Goal: Check status: Verify the current state of an ongoing process or item

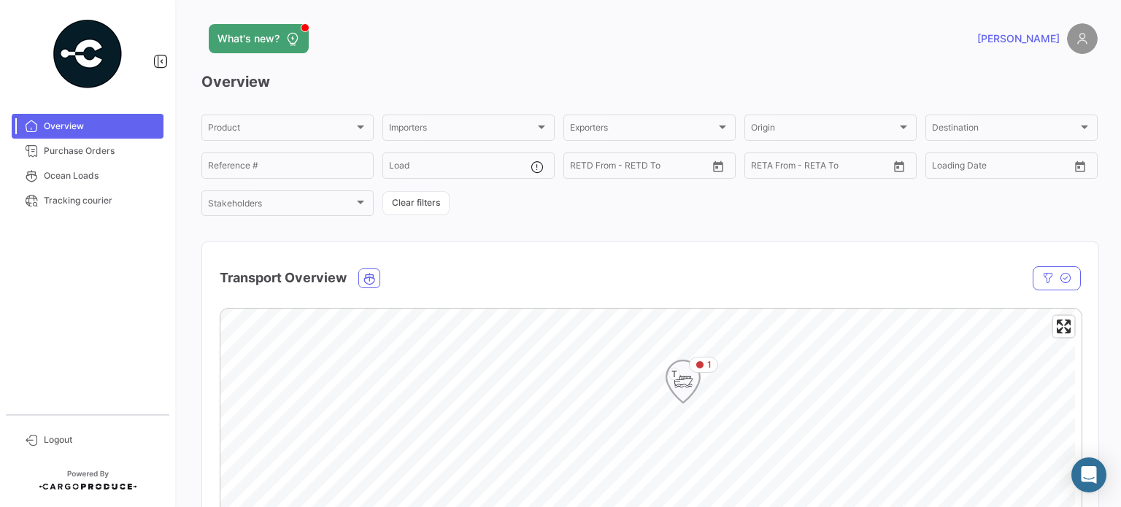
click at [681, 395] on icon "Map marker" at bounding box center [683, 381] width 20 height 31
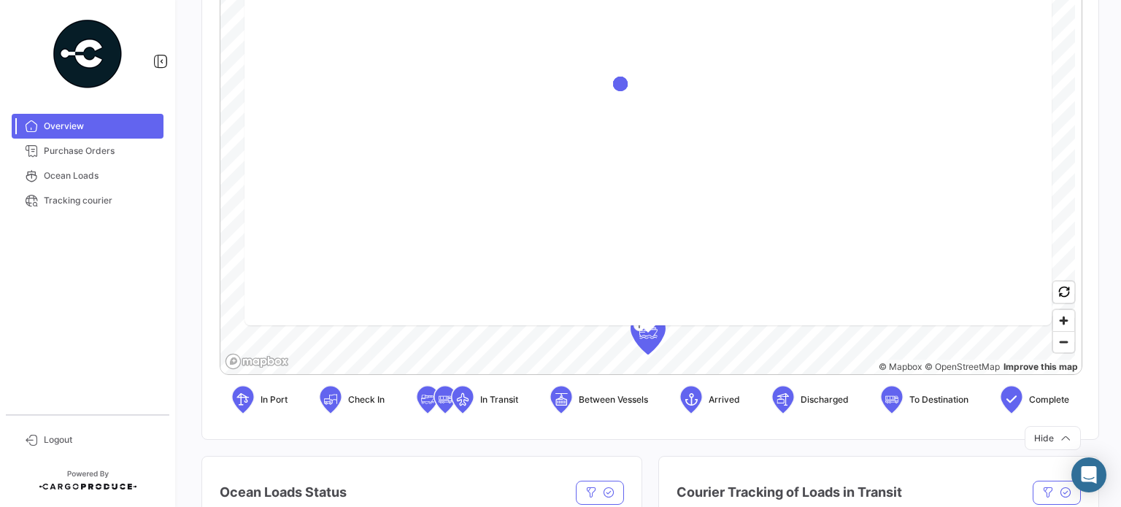
scroll to position [219, 0]
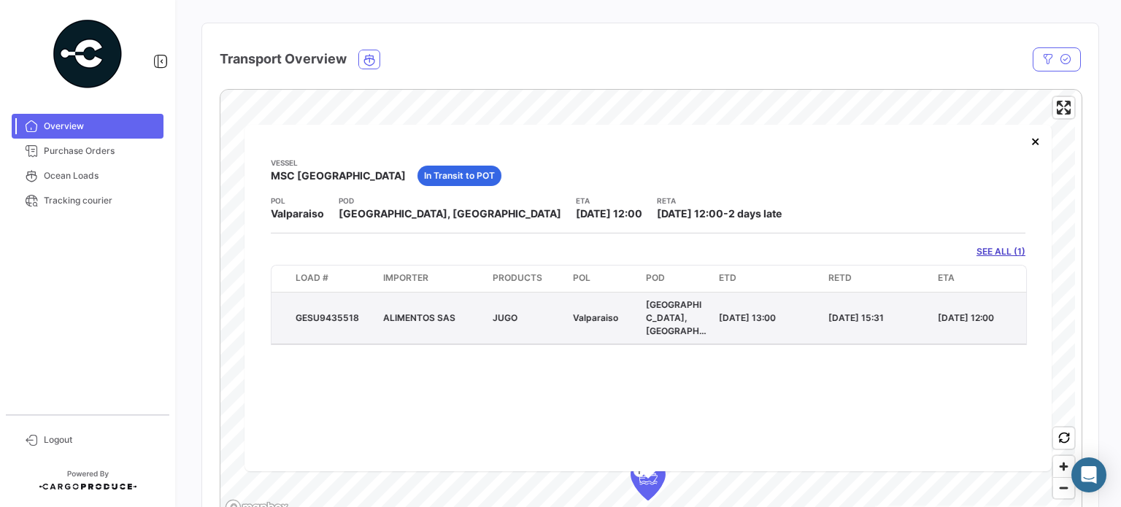
click at [327, 315] on div "GESU9435518" at bounding box center [334, 318] width 76 height 13
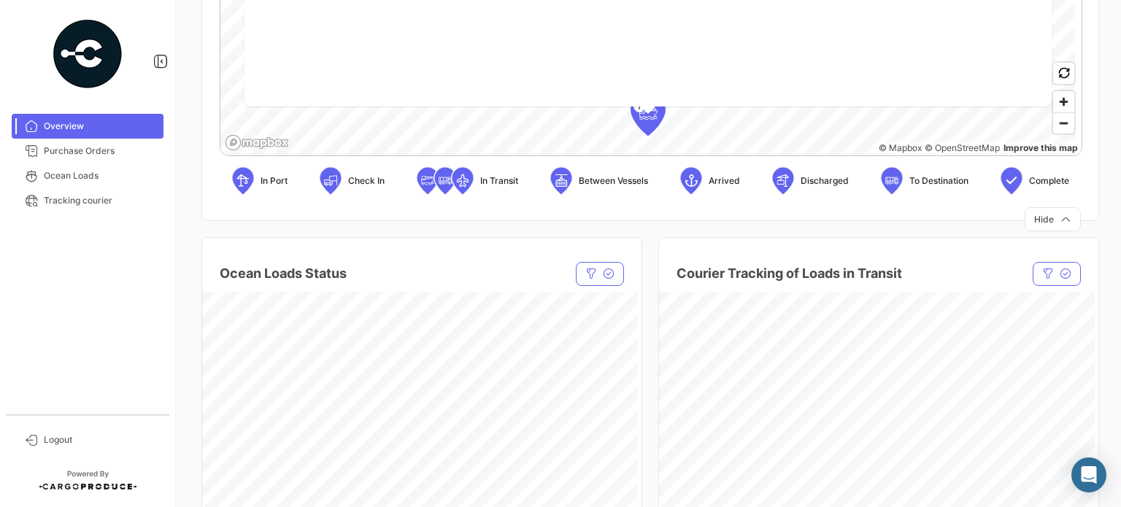
scroll to position [292, 0]
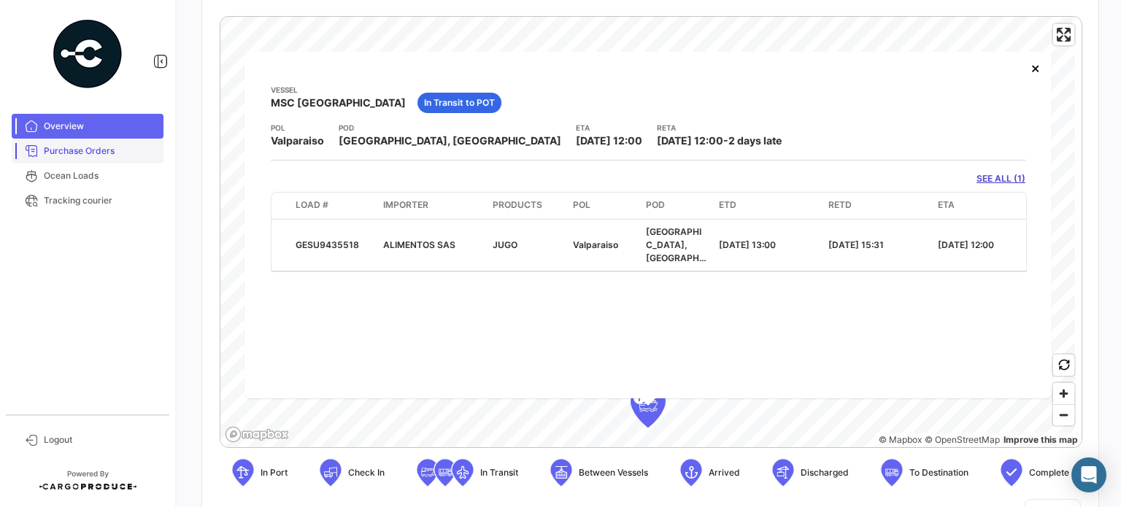
click at [74, 154] on span "Purchase Orders" at bounding box center [101, 151] width 114 height 13
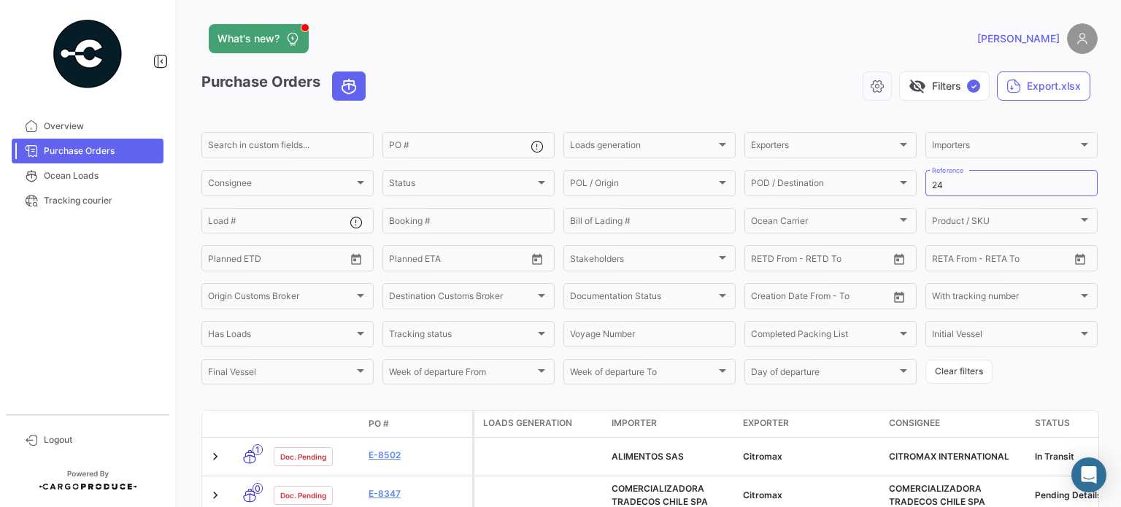
scroll to position [146, 0]
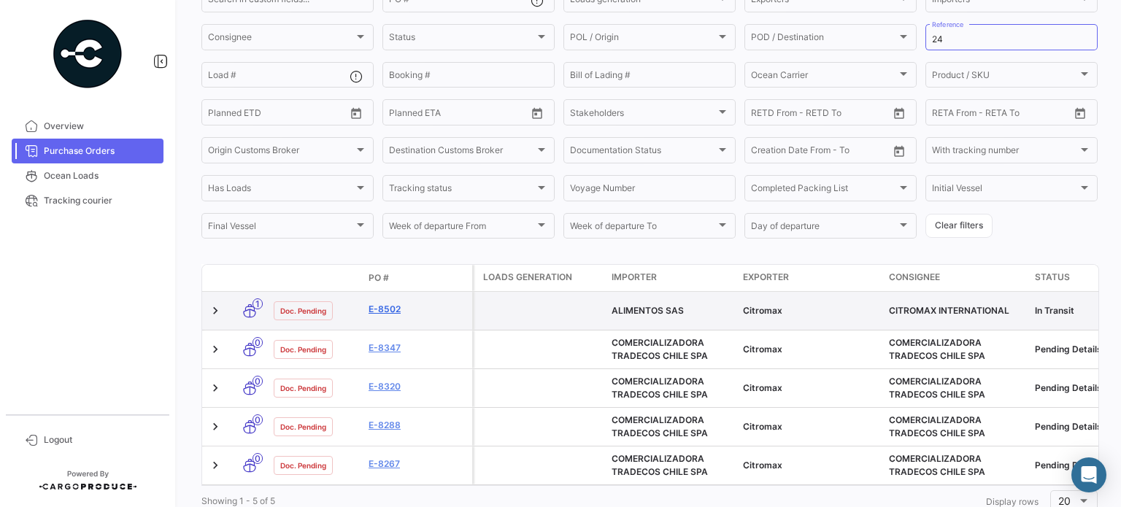
click at [383, 307] on link "E-8502" at bounding box center [418, 309] width 98 height 13
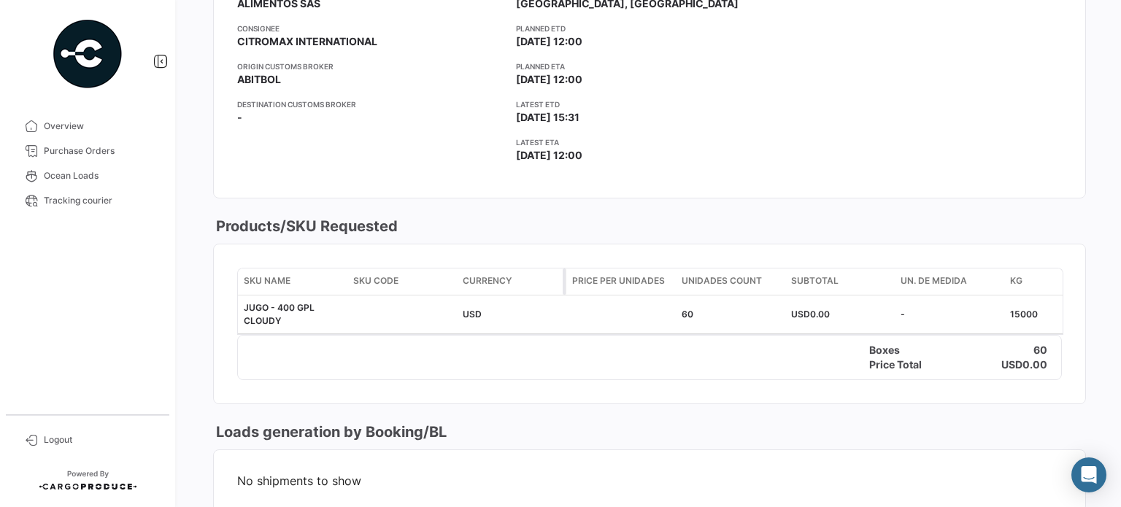
scroll to position [288, 0]
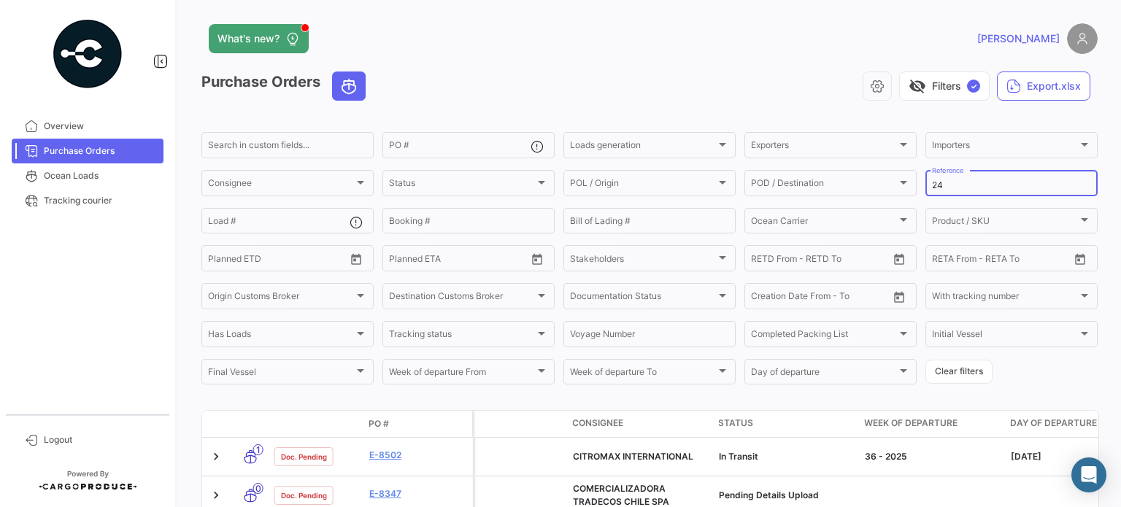
click at [942, 183] on input "24" at bounding box center [1011, 185] width 159 height 10
type input "2"
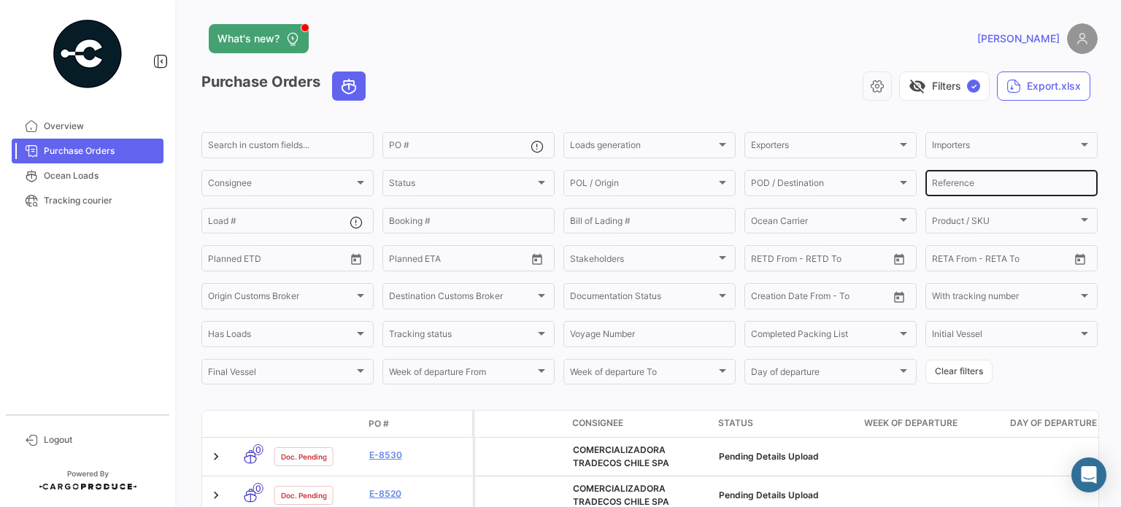
click at [955, 183] on input "Reference" at bounding box center [1011, 185] width 159 height 10
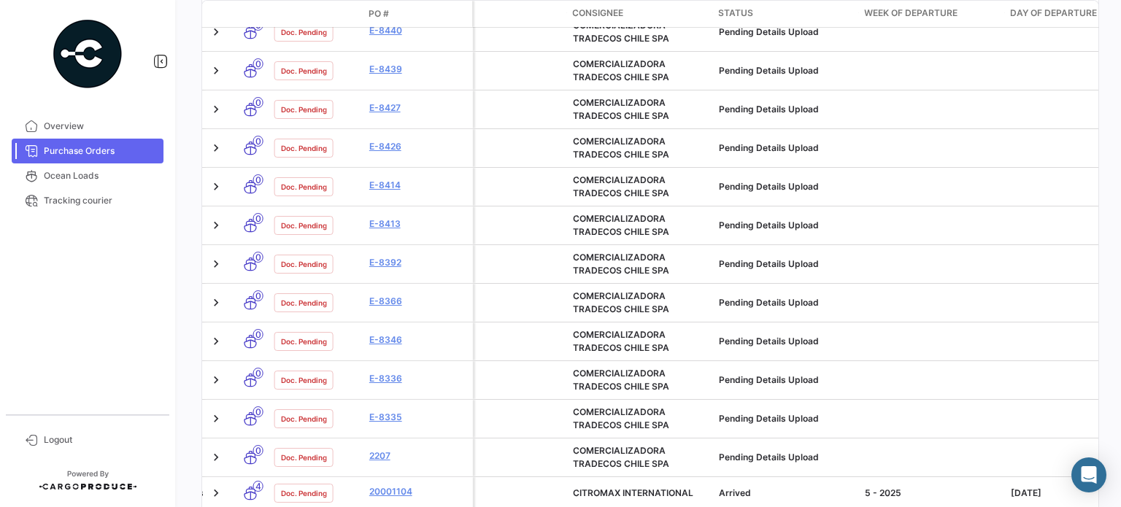
scroll to position [730, 0]
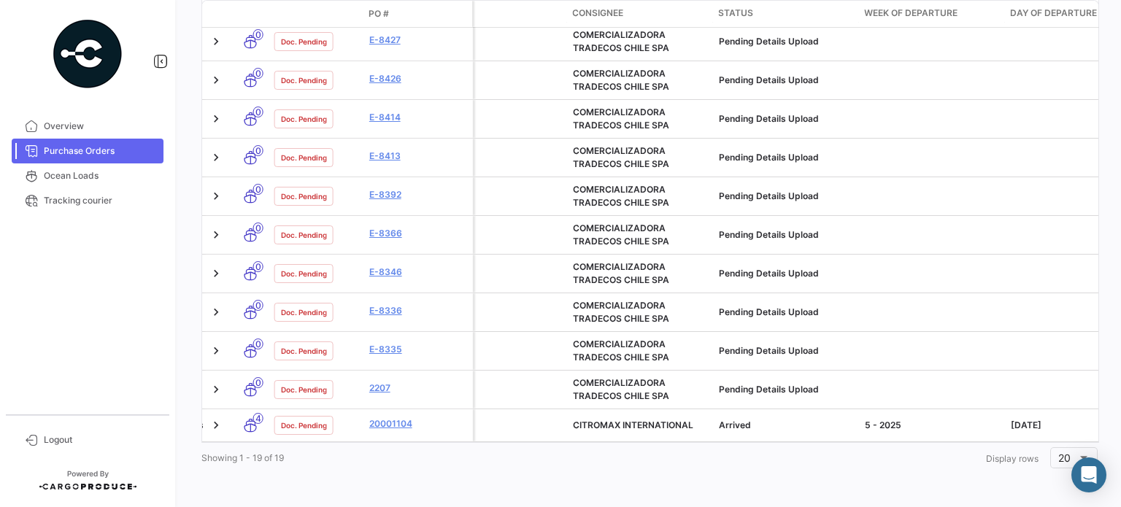
type input "23"
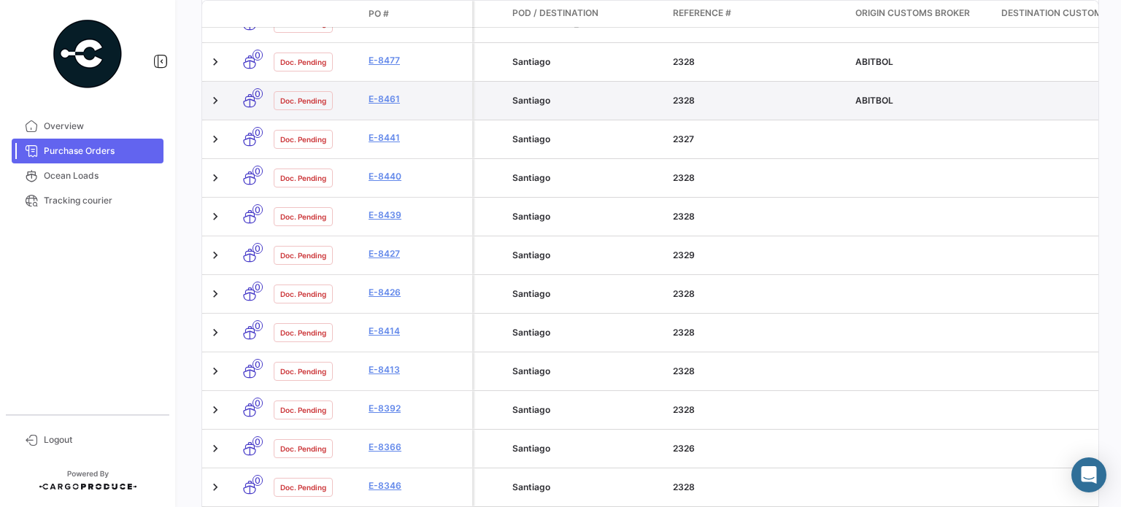
scroll to position [365, 0]
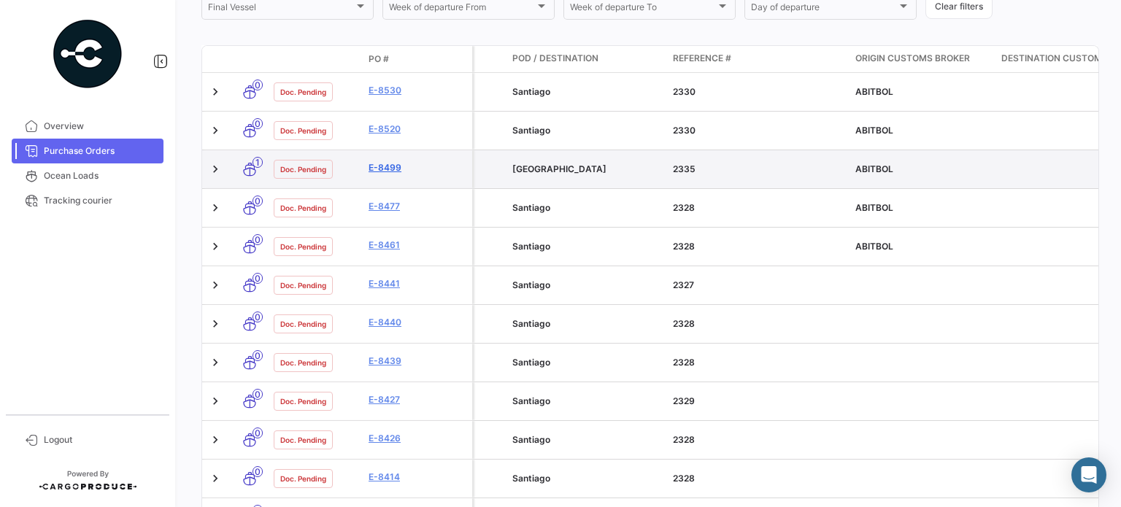
click at [385, 169] on link "E-8499" at bounding box center [418, 167] width 98 height 13
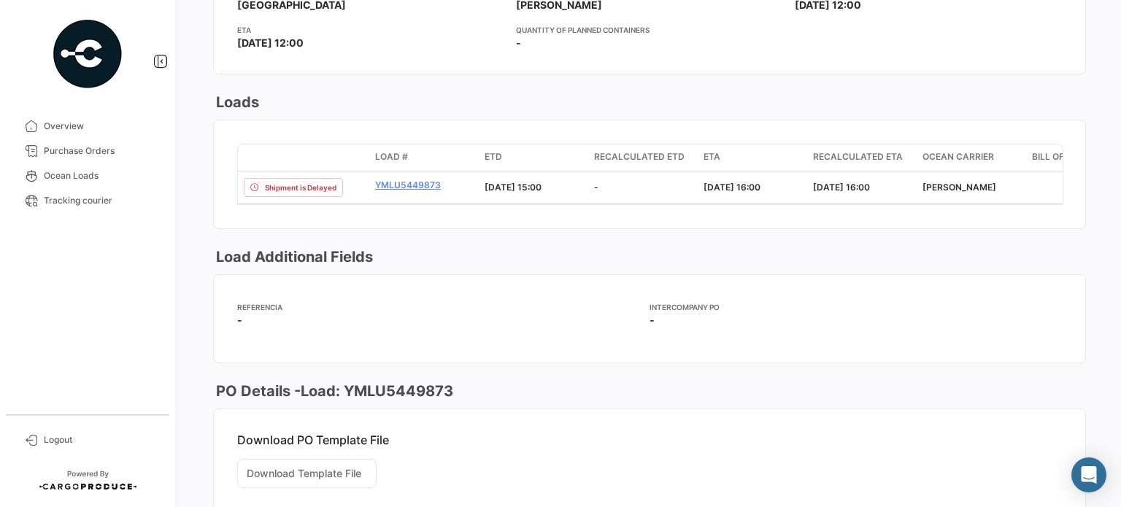
scroll to position [844, 0]
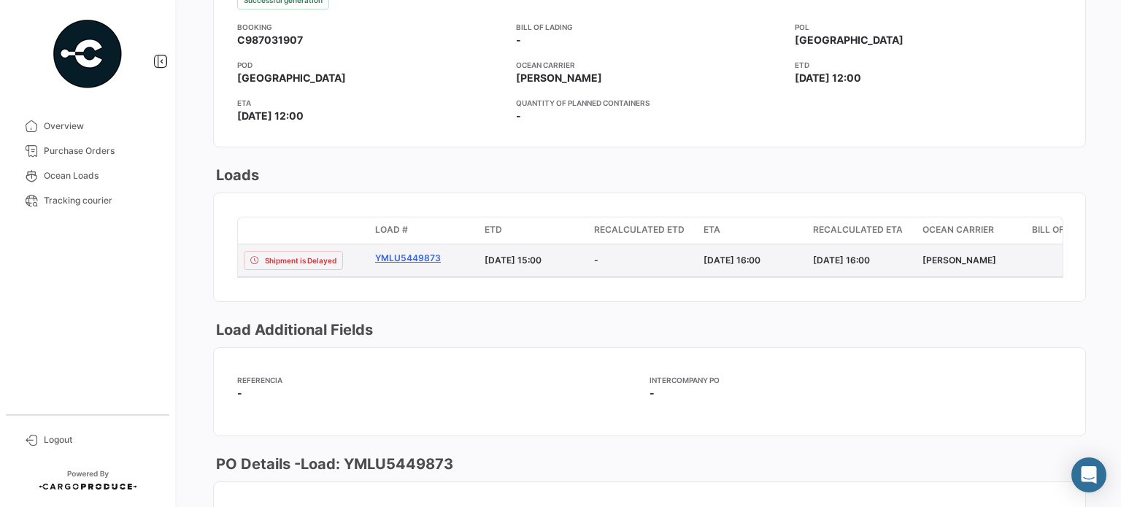
click at [403, 265] on link "YMLU5449873" at bounding box center [424, 258] width 98 height 13
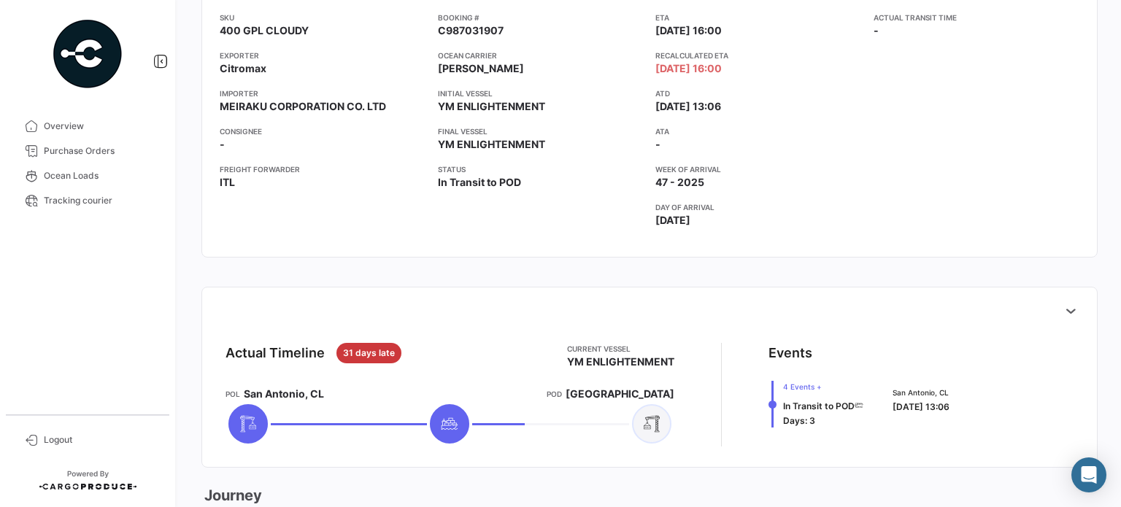
scroll to position [511, 0]
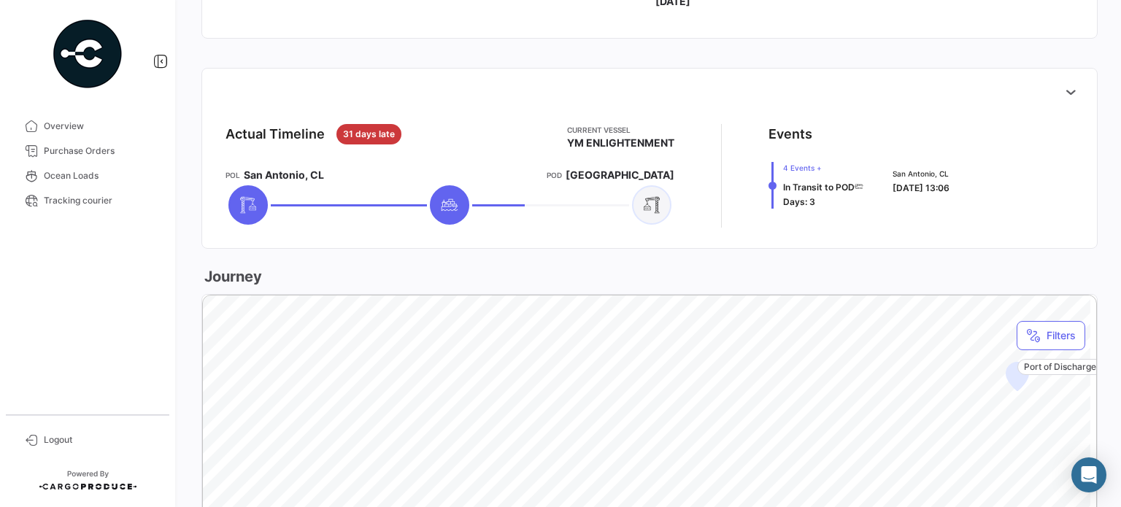
click at [248, 203] on icon at bounding box center [248, 205] width 18 height 18
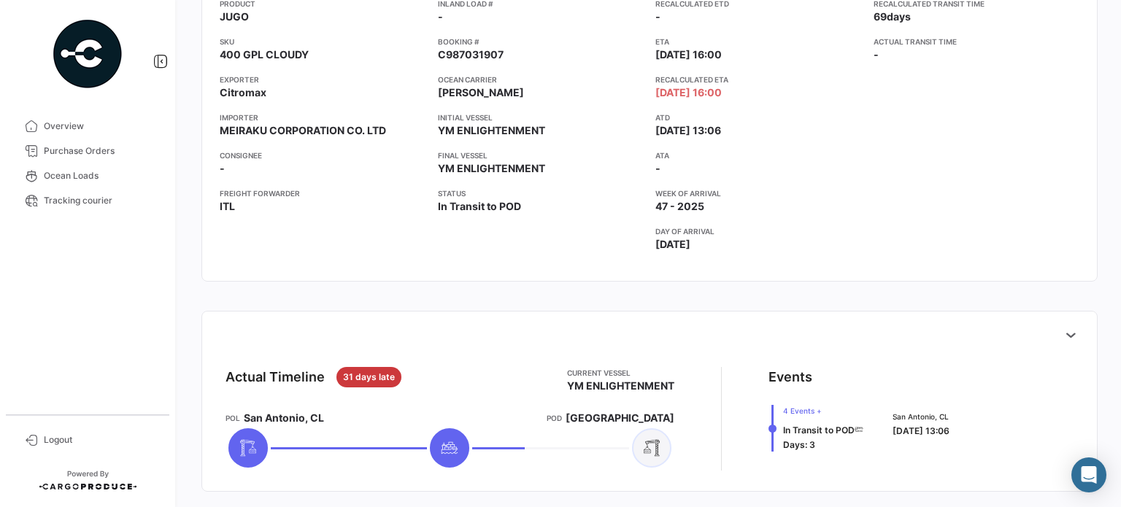
scroll to position [122, 0]
